Goal: Navigation & Orientation: Find specific page/section

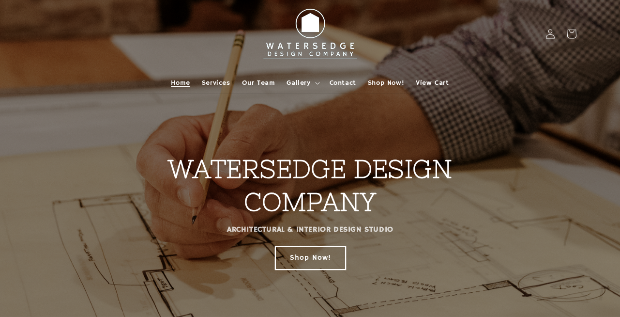
click at [309, 263] on link "Shop Now!" at bounding box center [310, 257] width 70 height 23
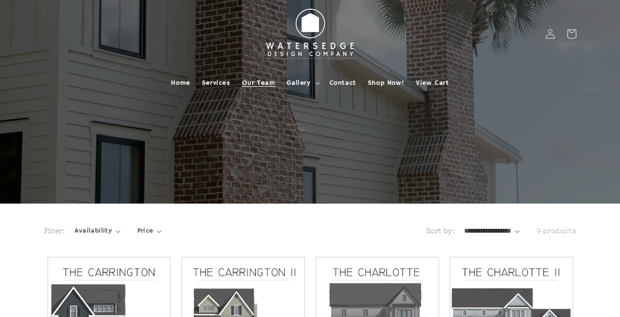
click at [268, 80] on span "Our Team" at bounding box center [258, 82] width 33 height 9
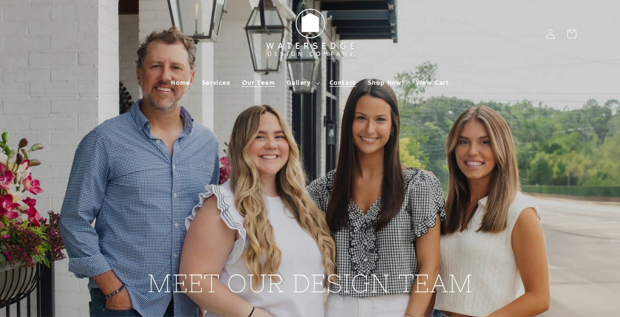
click at [347, 84] on span "Contact" at bounding box center [343, 82] width 27 height 9
